Goal: Information Seeking & Learning: Learn about a topic

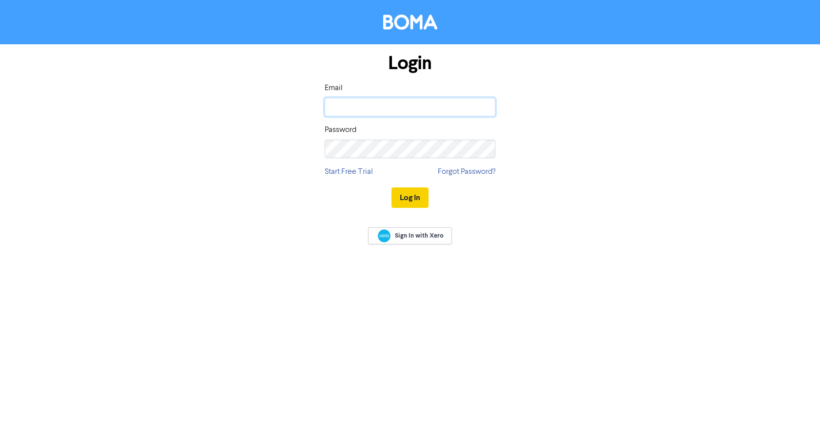
type input "[EMAIL_ADDRESS][DOMAIN_NAME]"
click at [406, 195] on button "Log In" at bounding box center [409, 198] width 37 height 20
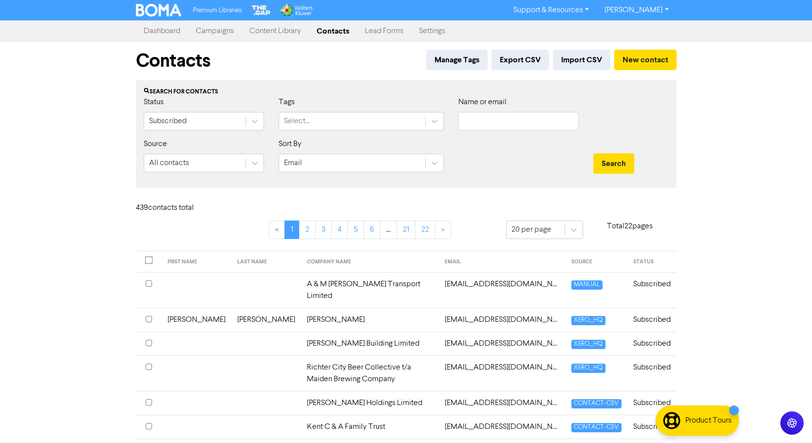
click at [223, 34] on link "Campaigns" at bounding box center [215, 30] width 54 height 19
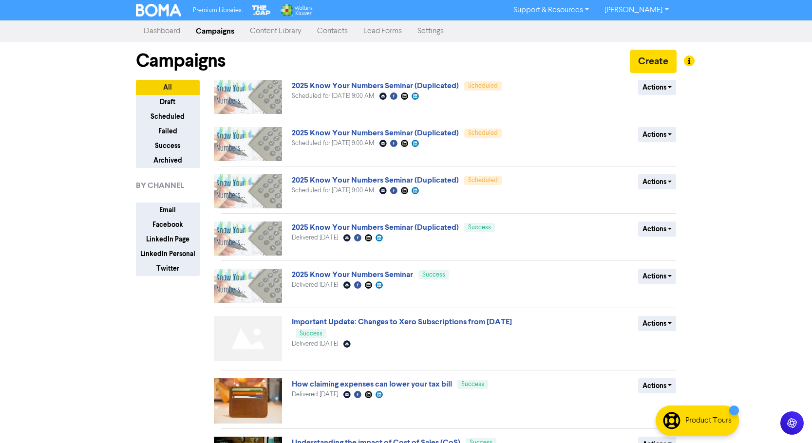
click at [287, 29] on link "Content Library" at bounding box center [275, 30] width 67 height 19
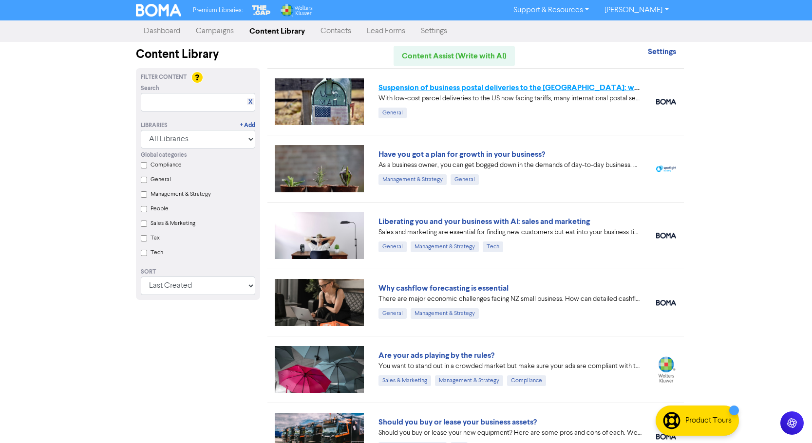
click at [513, 88] on link "Suspension of business postal deliveries to the [GEOGRAPHIC_DATA]: what options…" at bounding box center [550, 88] width 343 height 10
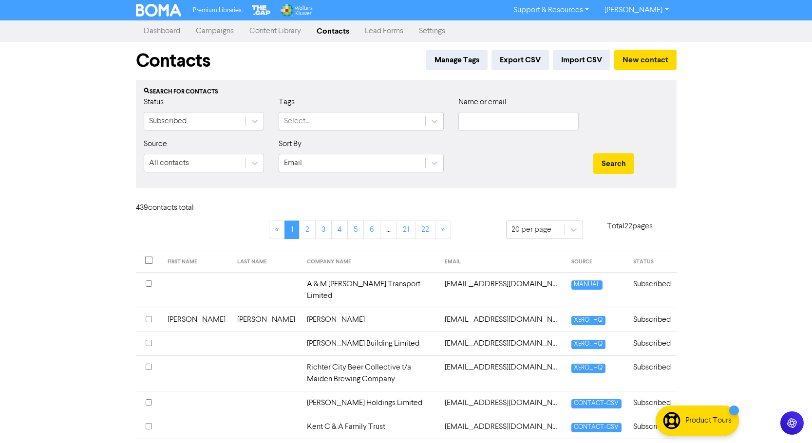
click at [223, 27] on link "Campaigns" at bounding box center [215, 30] width 54 height 19
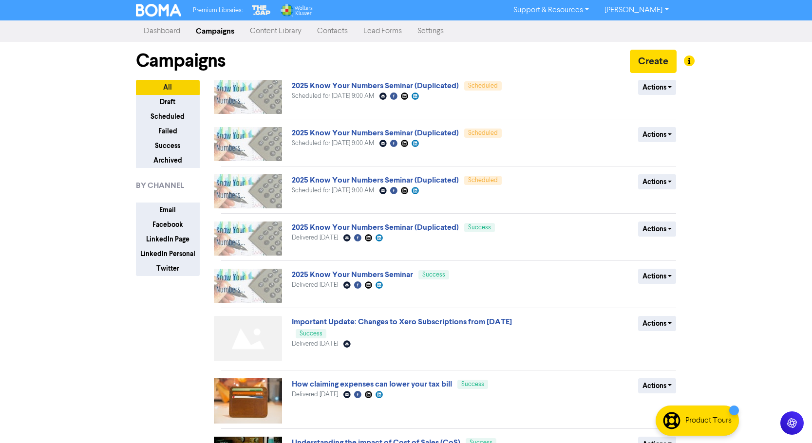
click at [280, 26] on link "Content Library" at bounding box center [275, 30] width 67 height 19
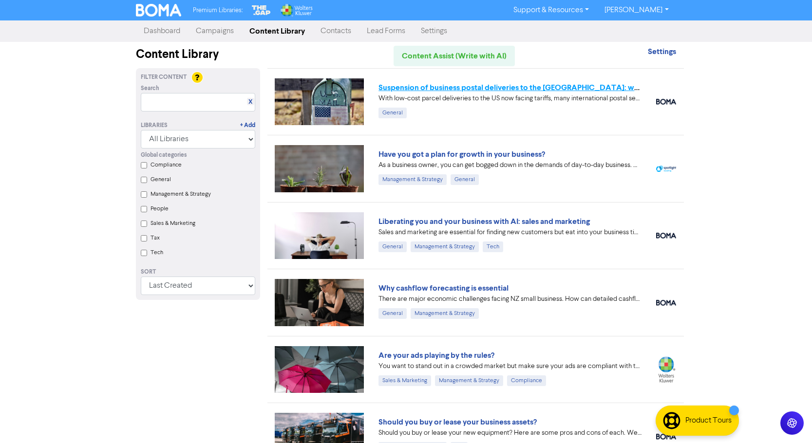
click at [467, 91] on link "Suspension of business postal deliveries to the [GEOGRAPHIC_DATA]: what options…" at bounding box center [550, 88] width 343 height 10
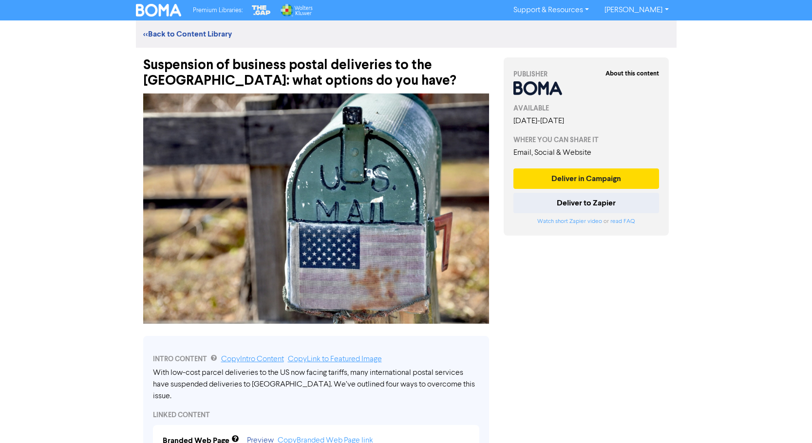
click at [190, 26] on div "<< Back to Content Library" at bounding box center [406, 33] width 541 height 27
click at [192, 33] on link "<< Back to Content Library" at bounding box center [187, 34] width 89 height 10
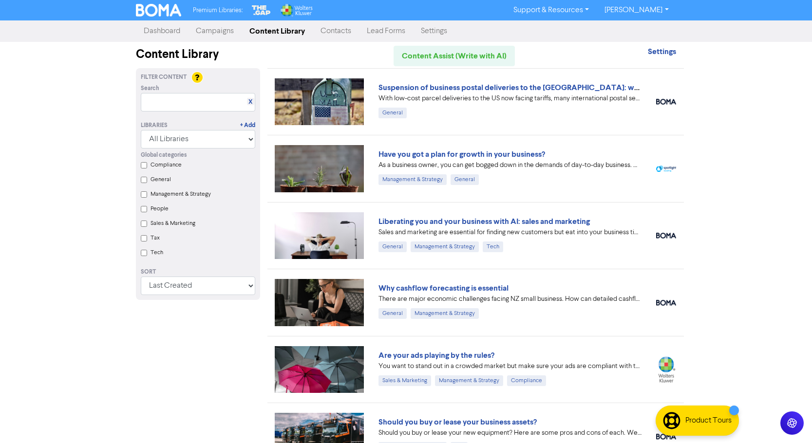
scroll to position [49, 0]
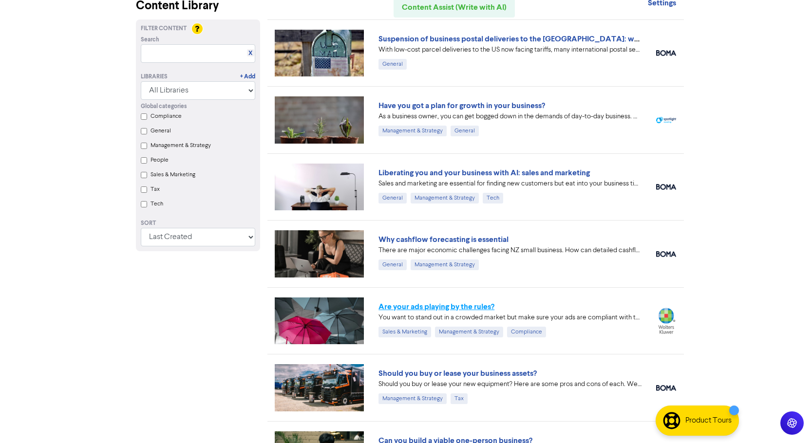
click at [437, 308] on link "Are your ads playing by the rules?" at bounding box center [437, 307] width 116 height 10
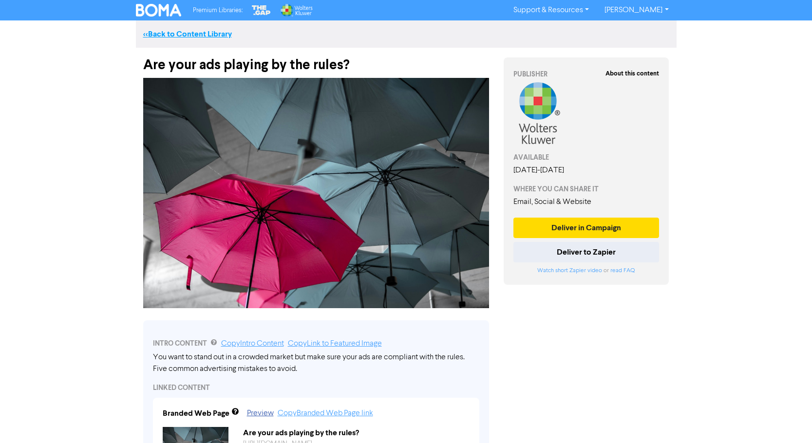
click at [191, 30] on link "<< Back to Content Library" at bounding box center [187, 34] width 89 height 10
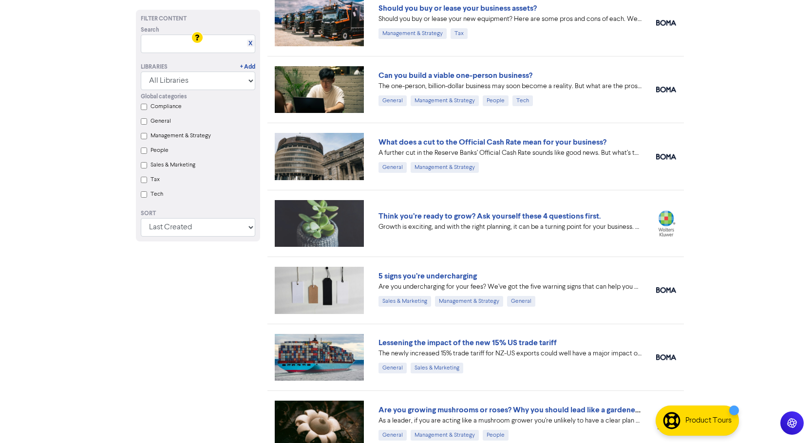
scroll to position [439, 0]
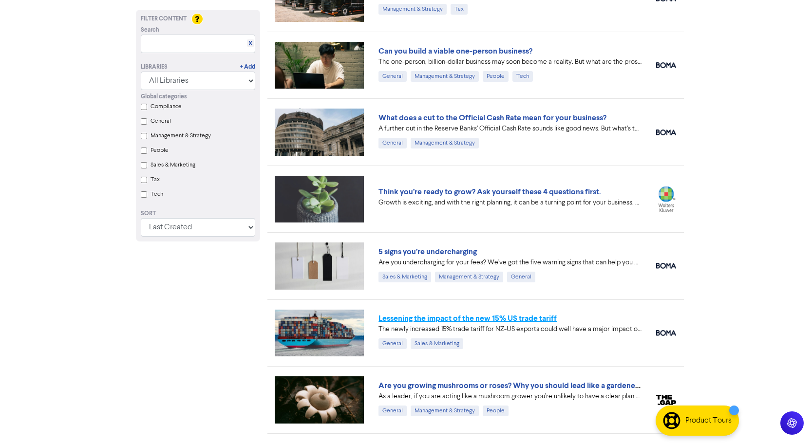
click at [513, 319] on link "Lessening the impact of the new 15% US trade tariff" at bounding box center [468, 319] width 178 height 10
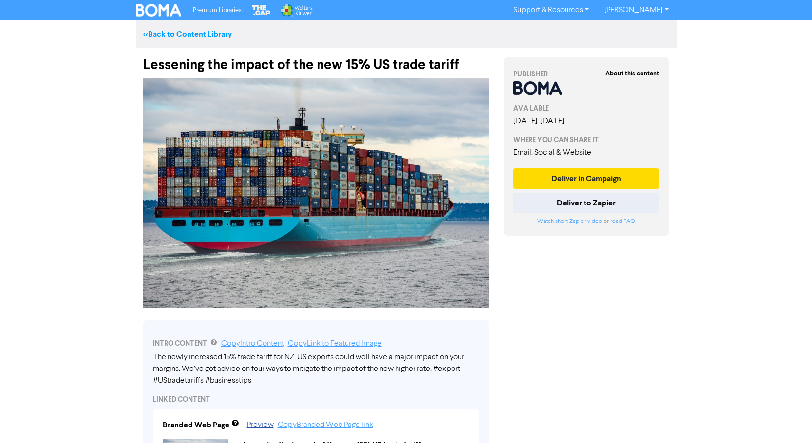
click at [230, 31] on link "<< Back to Content Library" at bounding box center [187, 34] width 89 height 10
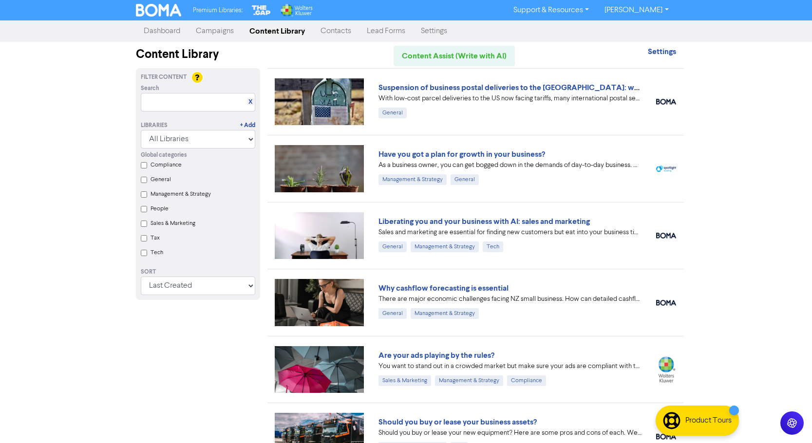
click at [227, 30] on link "Campaigns" at bounding box center [215, 30] width 54 height 19
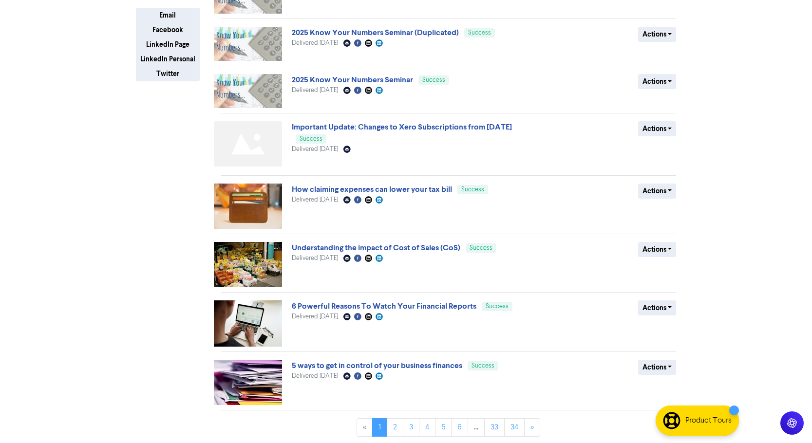
scroll to position [196, 0]
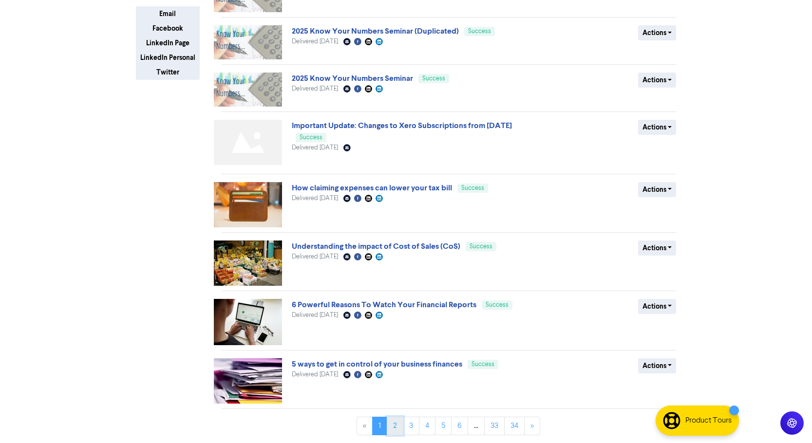
click at [394, 427] on link "2" at bounding box center [395, 426] width 17 height 19
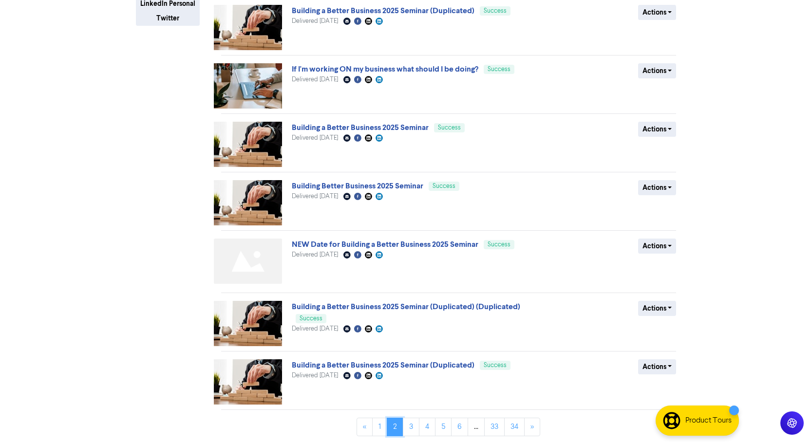
scroll to position [251, 0]
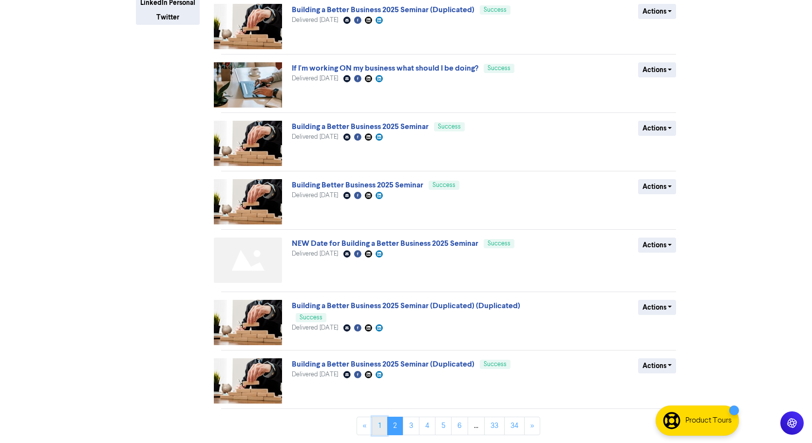
click at [375, 424] on link "1" at bounding box center [379, 426] width 15 height 19
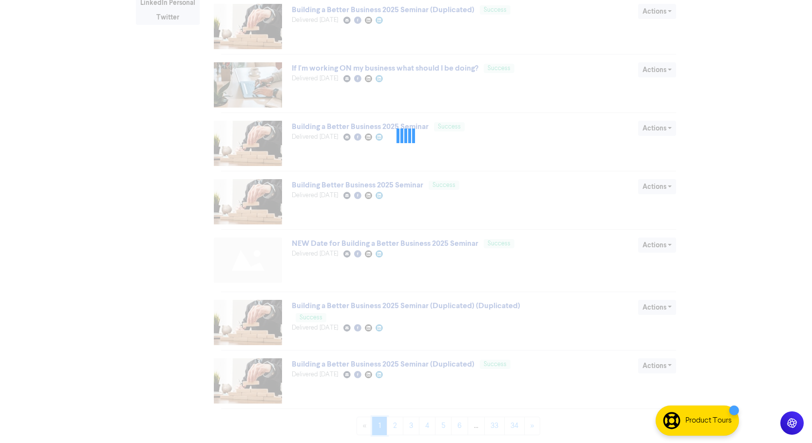
scroll to position [0, 0]
